Goal: Task Accomplishment & Management: Use online tool/utility

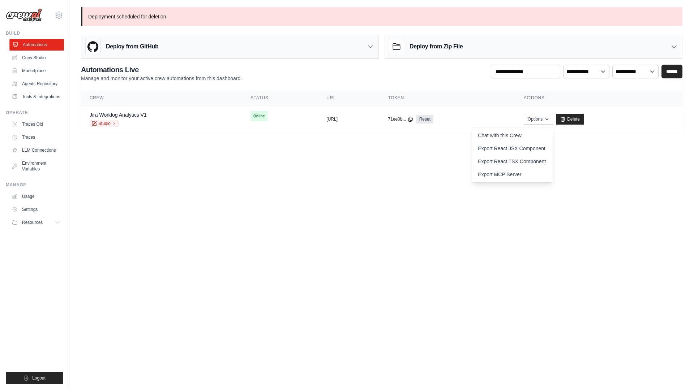
click at [42, 40] on link "Automations" at bounding box center [36, 45] width 55 height 12
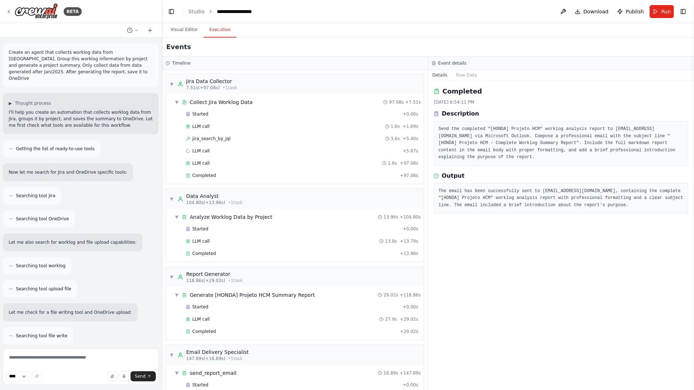
scroll to position [61, 0]
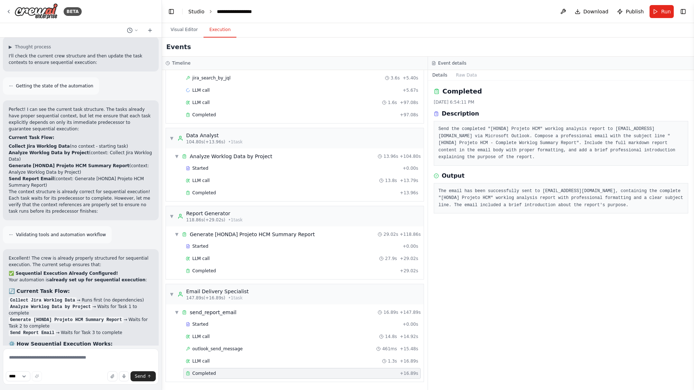
click at [200, 12] on link "Studio" at bounding box center [196, 12] width 16 height 6
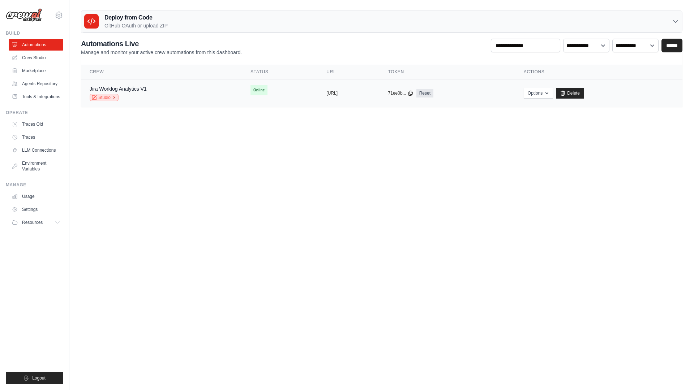
click at [102, 98] on link "Studio" at bounding box center [104, 97] width 29 height 7
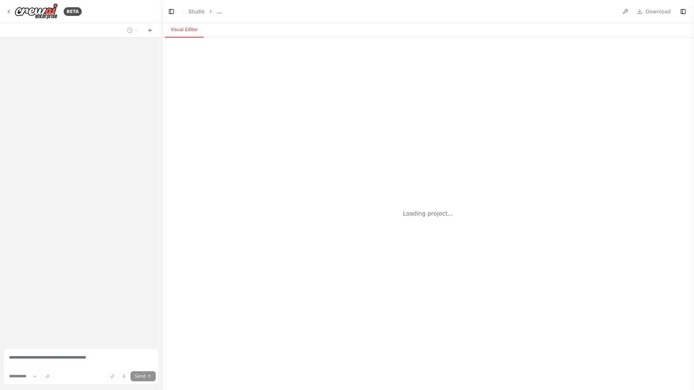
select select "****"
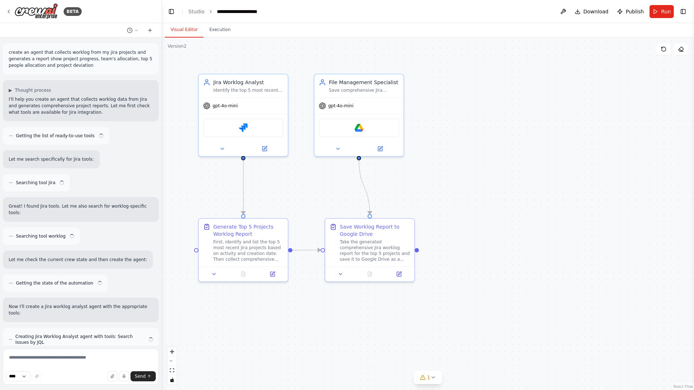
scroll to position [2968, 0]
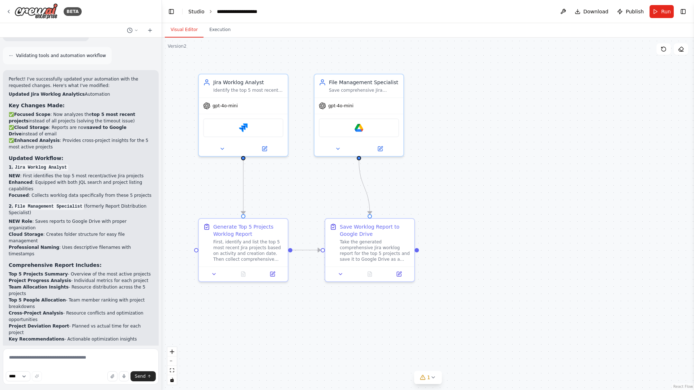
click at [198, 12] on link "Studio" at bounding box center [196, 12] width 16 height 6
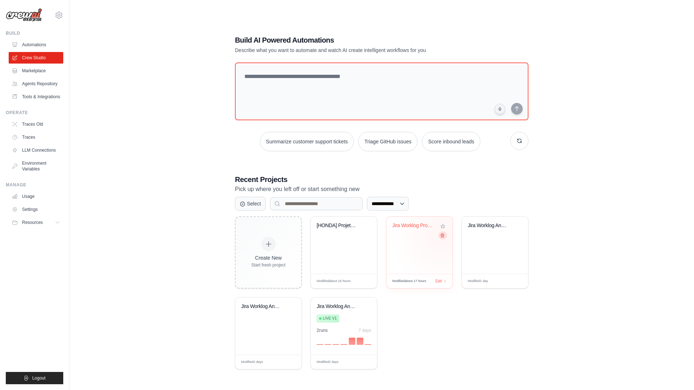
click at [443, 234] on icon at bounding box center [442, 236] width 3 height 4
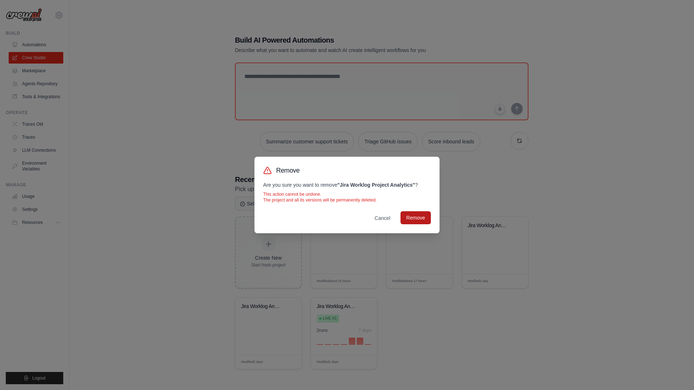
click at [416, 219] on button "Remove" at bounding box center [415, 217] width 30 height 13
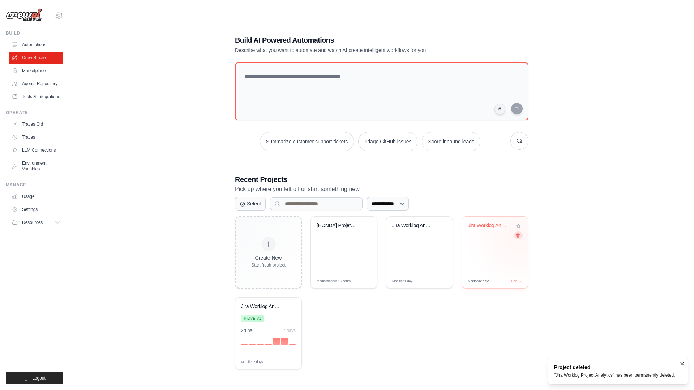
click at [519, 237] on icon at bounding box center [517, 235] width 5 height 5
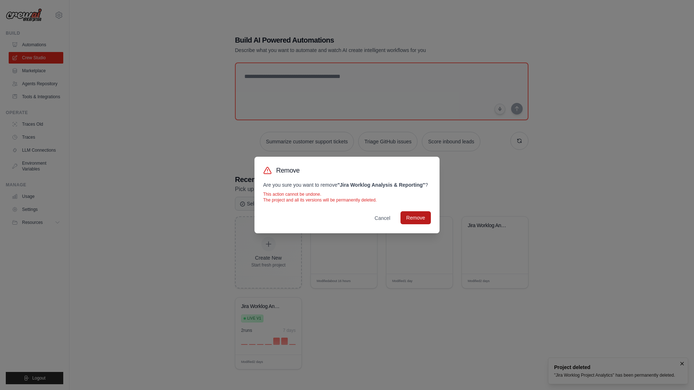
click at [413, 215] on button "Remove" at bounding box center [415, 217] width 30 height 13
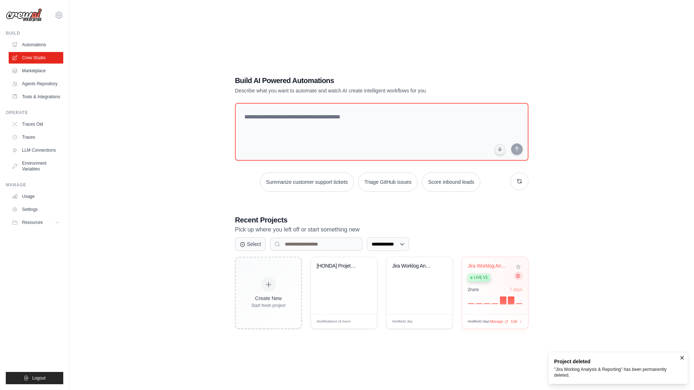
click at [518, 278] on icon at bounding box center [517, 276] width 5 height 5
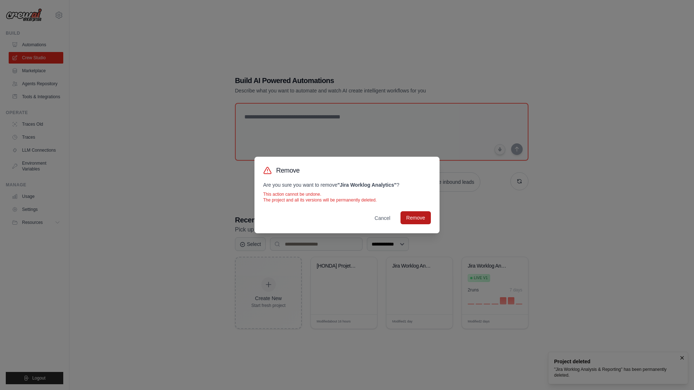
click at [421, 220] on button "Remove" at bounding box center [415, 217] width 30 height 13
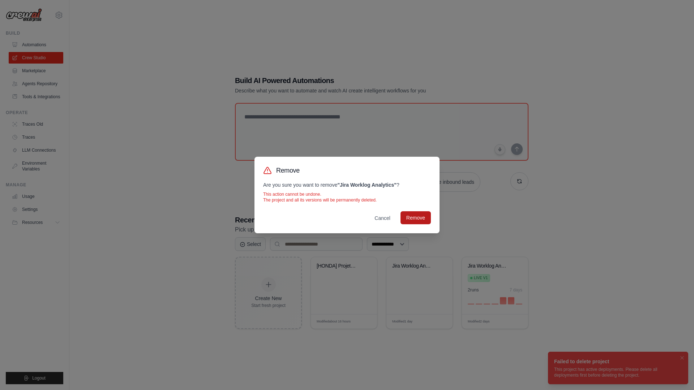
click at [420, 219] on button "Remove" at bounding box center [415, 217] width 30 height 13
click at [382, 220] on button "Cancel" at bounding box center [382, 217] width 27 height 13
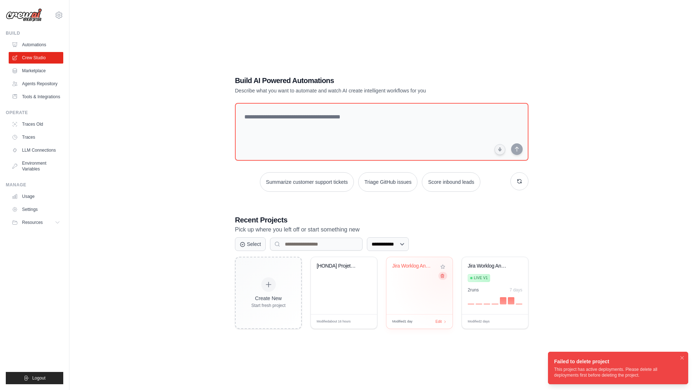
click at [443, 276] on icon at bounding box center [442, 276] width 5 height 5
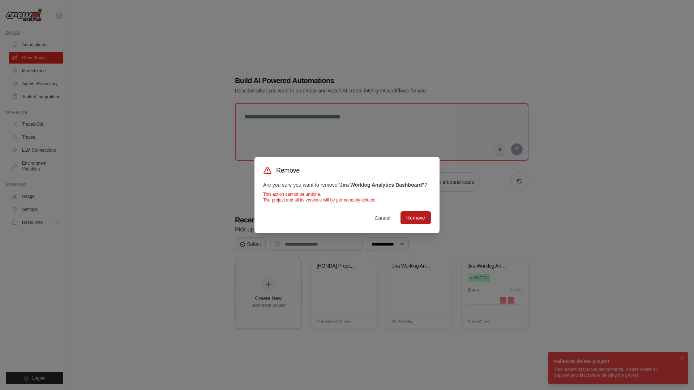
click at [410, 218] on button "Remove" at bounding box center [415, 217] width 30 height 13
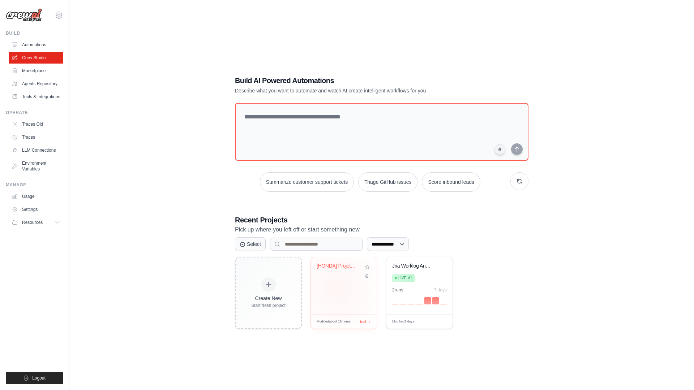
click at [337, 289] on div "[HONDA] Projeto HCM" at bounding box center [344, 285] width 66 height 57
click at [44, 45] on link "Automations" at bounding box center [36, 45] width 55 height 12
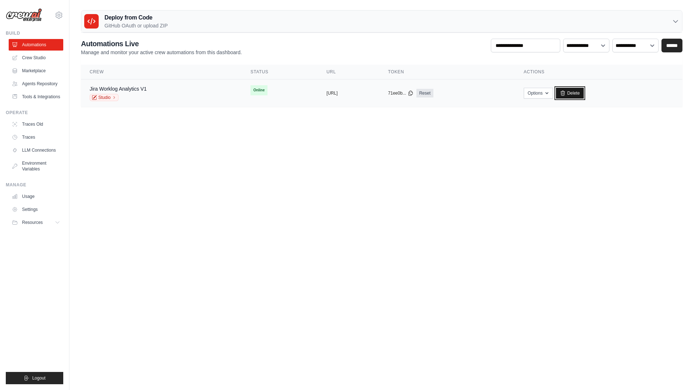
click at [584, 96] on link "Delete" at bounding box center [570, 93] width 28 height 11
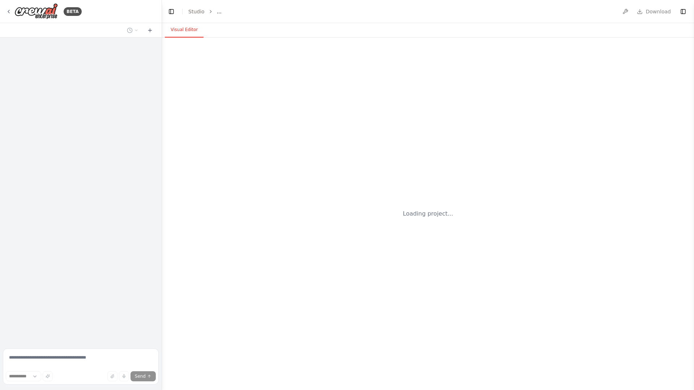
select select "****"
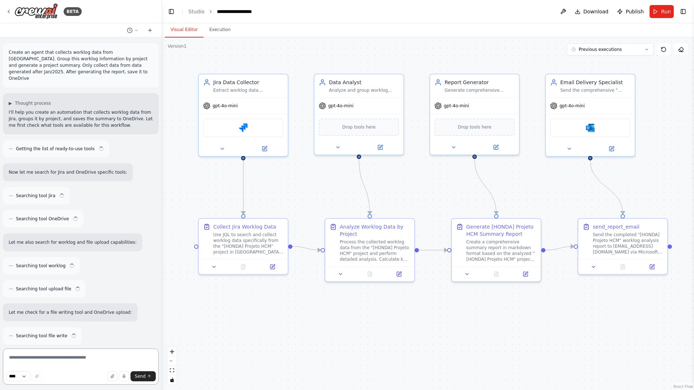
click at [83, 355] on textarea at bounding box center [81, 367] width 156 height 36
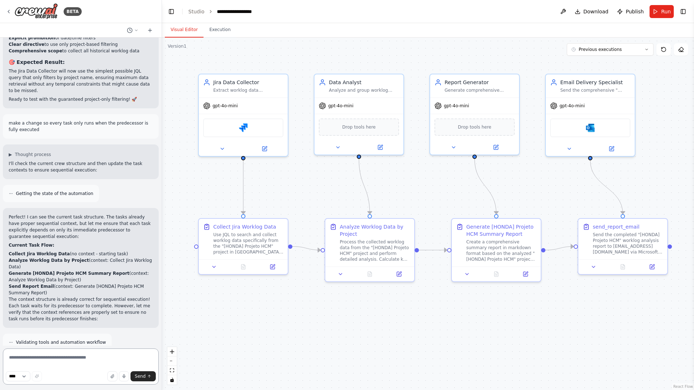
type textarea "*"
type textarea "**********"
click at [641, 13] on span "Publish" at bounding box center [634, 11] width 18 height 7
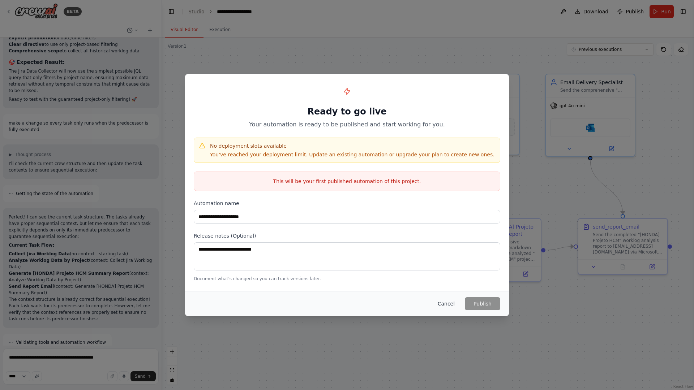
click at [449, 306] on button "Cancel" at bounding box center [446, 303] width 29 height 13
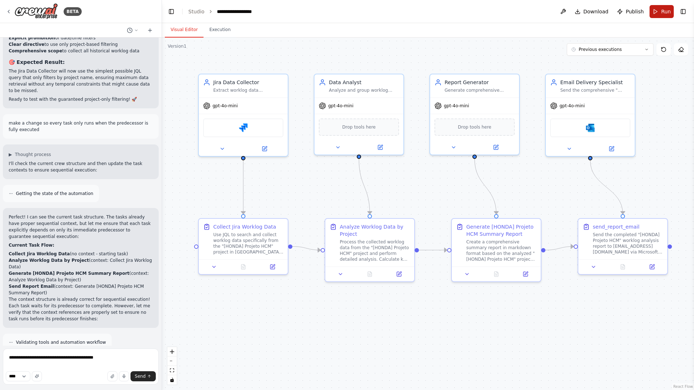
click at [658, 16] on button "Run" at bounding box center [661, 11] width 24 height 13
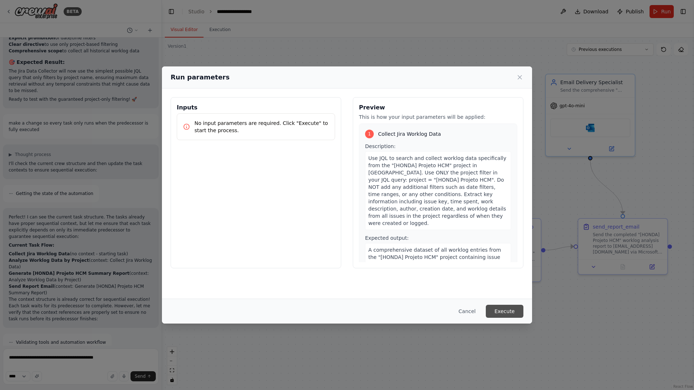
click at [509, 314] on button "Execute" at bounding box center [505, 311] width 38 height 13
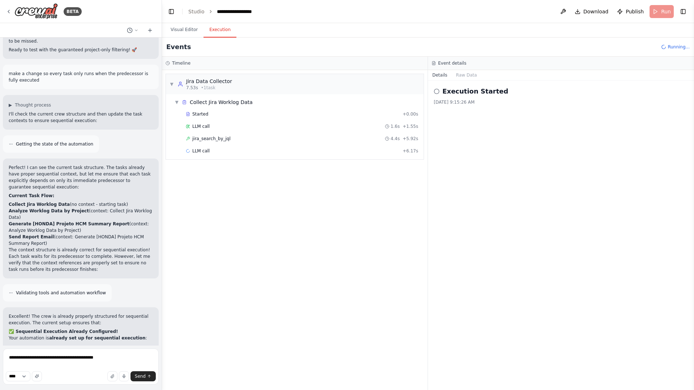
scroll to position [6466, 0]
click at [263, 138] on div "jira_search_by_jql 4.4s + 5.92s" at bounding box center [302, 139] width 232 height 6
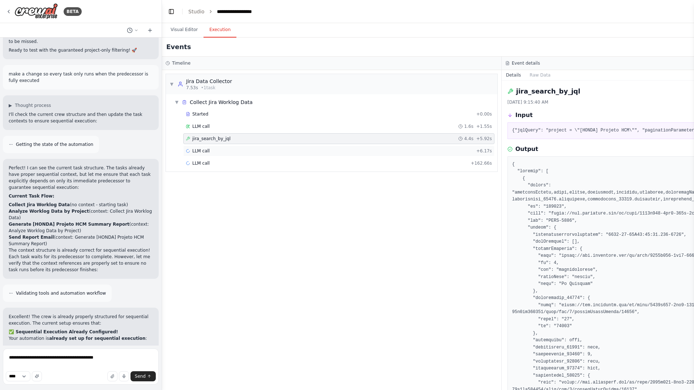
click at [231, 149] on div "LLM call + 6.17s" at bounding box center [339, 151] width 306 height 6
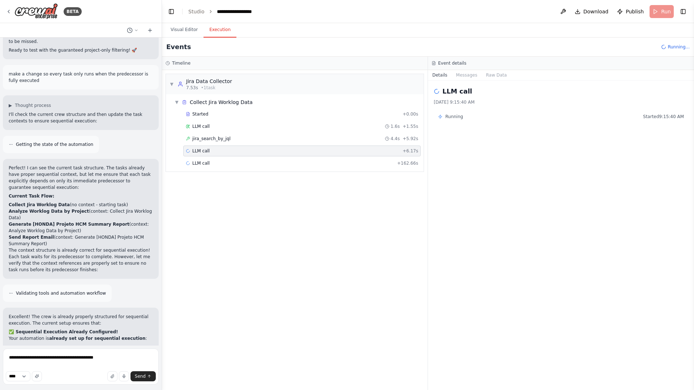
click at [279, 170] on div "Started + 0.00s LLM call 1.6s + 1.55s jira_search_by_jql 4.4s + 5.92s LLM call …" at bounding box center [298, 139] width 252 height 61
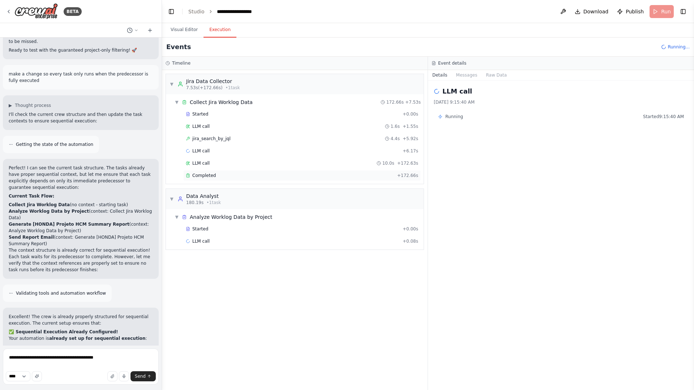
click at [237, 172] on div "Completed + 172.66s" at bounding box center [301, 175] width 237 height 11
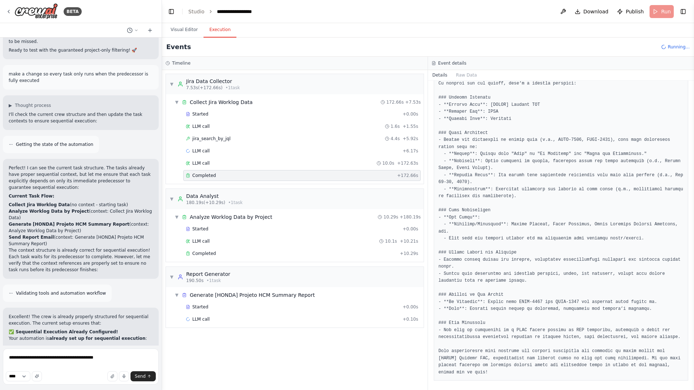
scroll to position [142, 0]
click at [228, 245] on div "LLM call 10.1s + 10.21s" at bounding box center [301, 241] width 237 height 11
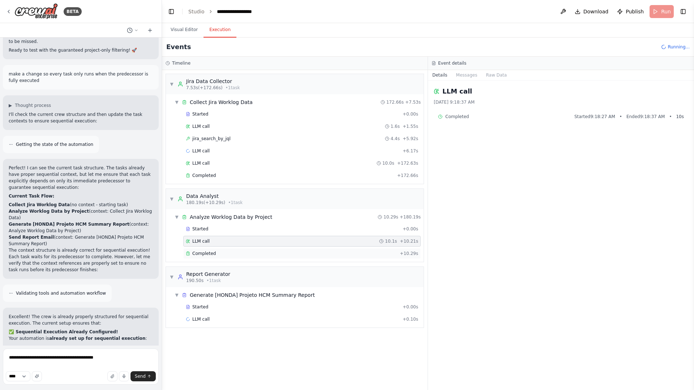
click at [231, 254] on div "Completed" at bounding box center [291, 254] width 211 height 6
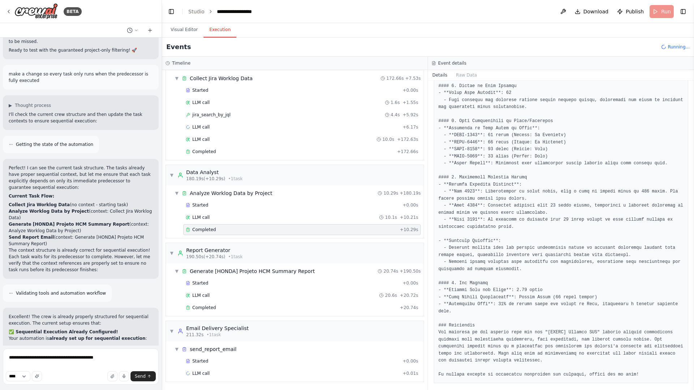
scroll to position [24, 0]
click at [9, 10] on icon at bounding box center [9, 12] width 6 height 6
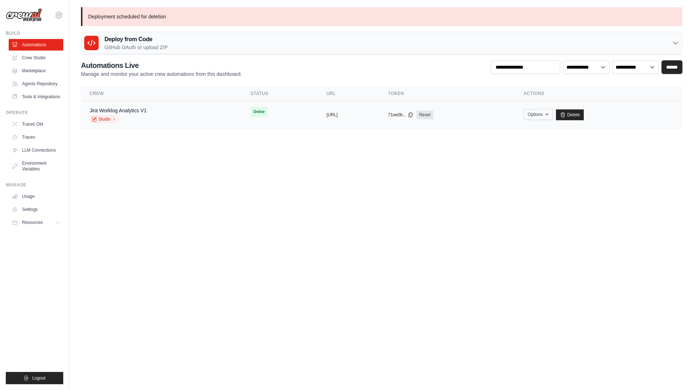
click at [550, 117] on icon "button" at bounding box center [547, 115] width 6 height 6
click at [431, 150] on body "[PERSON_NAME][EMAIL_ADDRESS][PERSON_NAME][DOMAIN_NAME] Settings Build Automatio…" at bounding box center [347, 195] width 694 height 390
click at [41, 380] on span "Logout" at bounding box center [38, 378] width 13 height 6
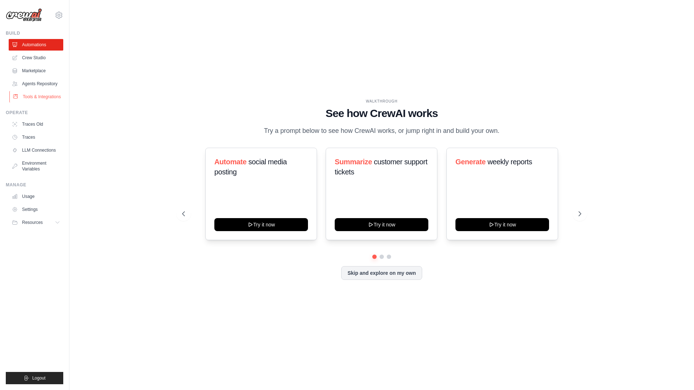
click at [43, 97] on link "Tools & Integrations" at bounding box center [36, 97] width 55 height 12
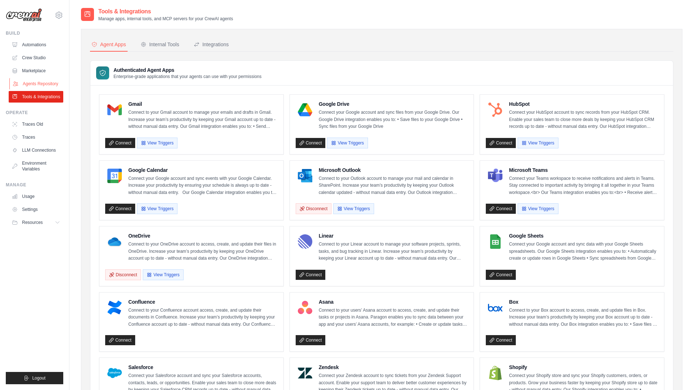
click at [42, 83] on link "Agents Repository" at bounding box center [36, 84] width 55 height 12
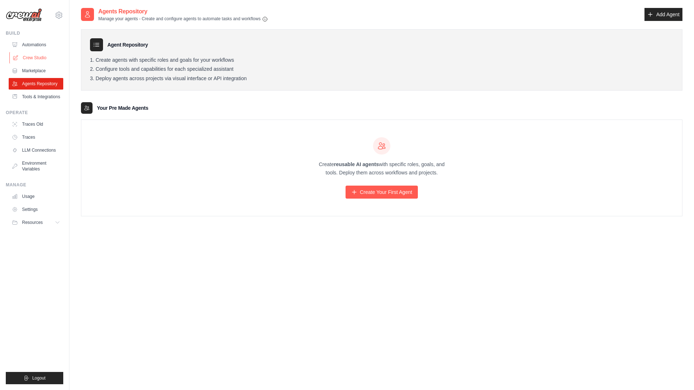
click at [41, 58] on link "Crew Studio" at bounding box center [36, 58] width 55 height 12
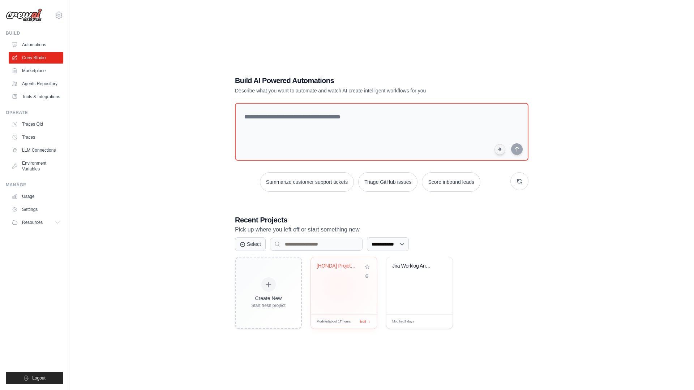
click at [339, 287] on div "[HONDA] Projeto HCM" at bounding box center [344, 285] width 66 height 57
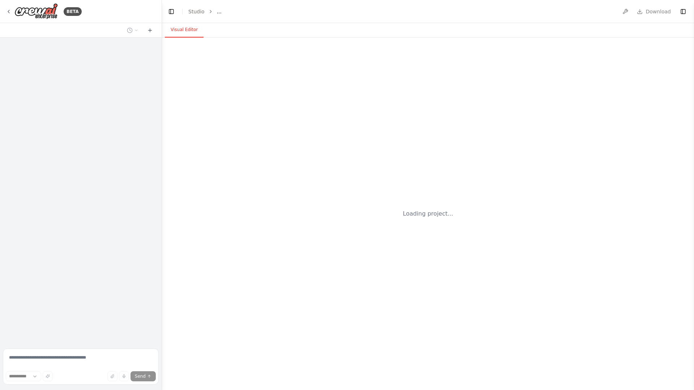
select select "****"
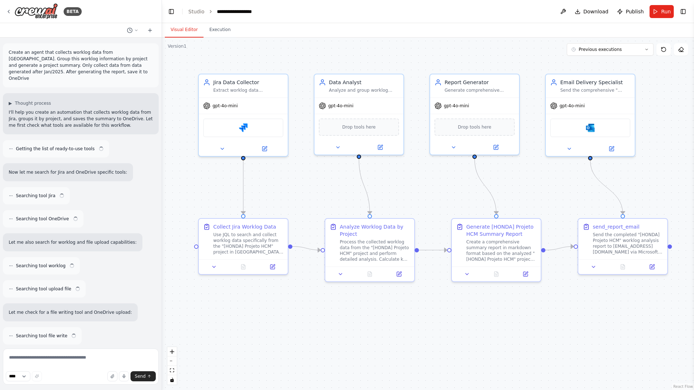
scroll to position [6475, 0]
